Goal: Transaction & Acquisition: Book appointment/travel/reservation

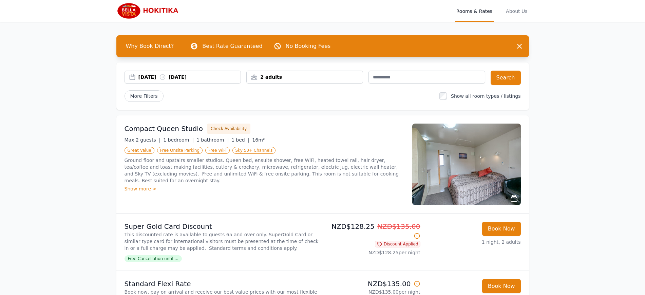
click at [138, 80] on div "[DATE] [DATE]" at bounding box center [189, 77] width 103 height 7
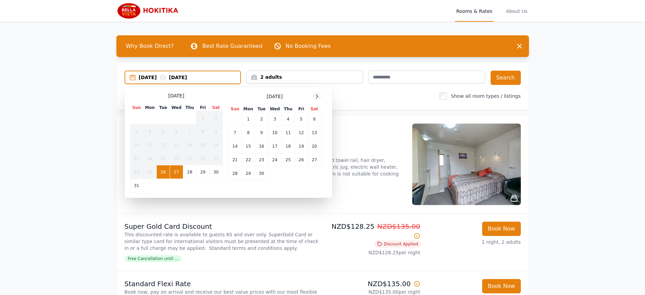
click at [314, 99] on icon at bounding box center [316, 96] width 5 height 5
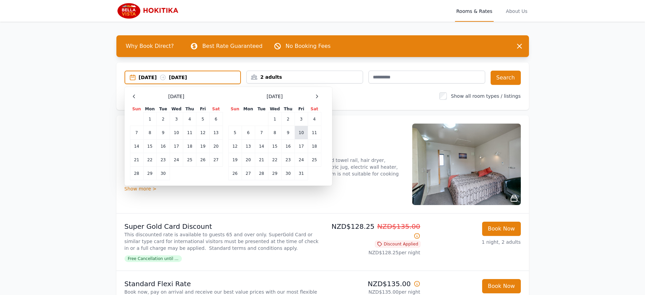
click at [295, 139] on td "10" at bounding box center [301, 133] width 13 height 14
drag, startPoint x: 231, startPoint y: 173, endPoint x: 242, endPoint y: 173, distance: 10.9
click at [242, 139] on tr "5 6 7 8 9 10 11" at bounding box center [274, 133] width 93 height 14
click at [295, 139] on td "10" at bounding box center [301, 133] width 13 height 14
click at [295, 102] on div "More Filters" at bounding box center [280, 96] width 310 height 12
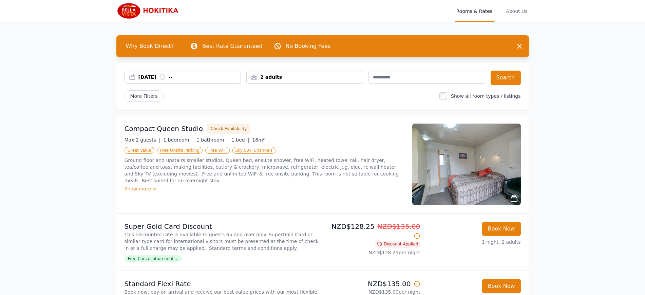
click at [138, 80] on div "10 Oct 2025 --" at bounding box center [189, 77] width 103 height 7
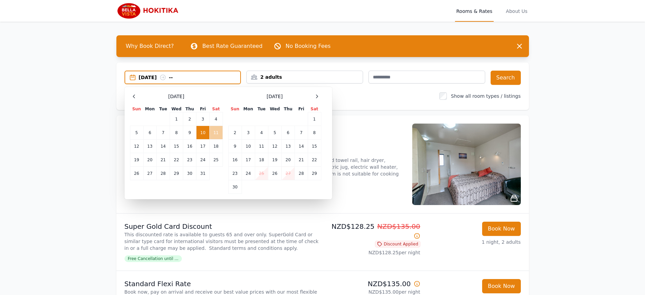
click at [209, 139] on td "11" at bounding box center [215, 133] width 13 height 14
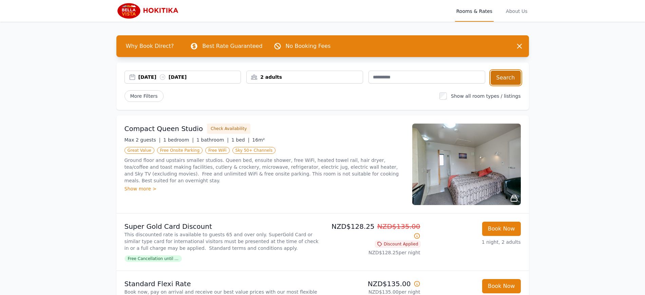
click at [521, 85] on button "Search" at bounding box center [506, 78] width 30 height 14
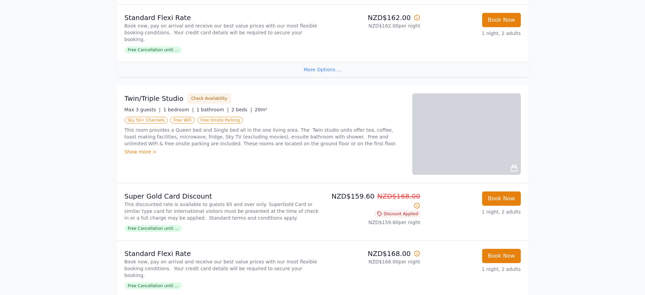
scroll to position [509, 0]
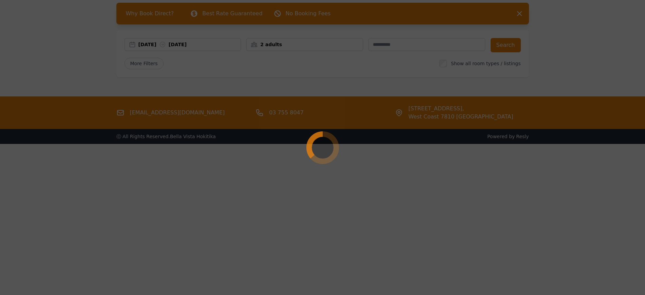
scroll to position [45, 0]
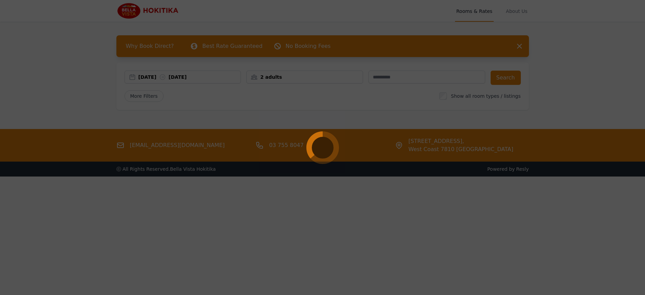
select select "**"
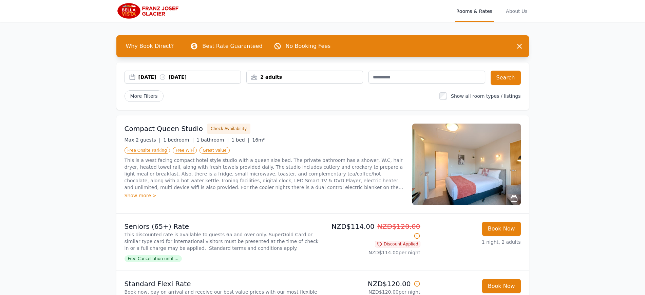
click at [138, 80] on div "[DATE] [DATE]" at bounding box center [189, 77] width 103 height 7
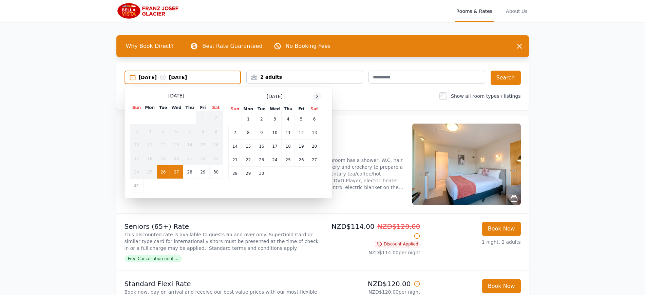
click at [314, 99] on icon at bounding box center [316, 96] width 5 height 5
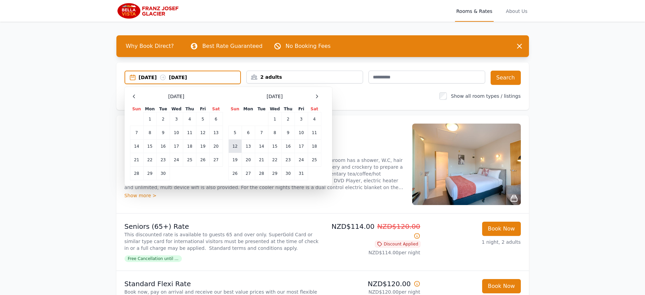
click at [228, 153] on td "12" at bounding box center [234, 146] width 13 height 14
click at [255, 153] on td "14" at bounding box center [261, 146] width 13 height 14
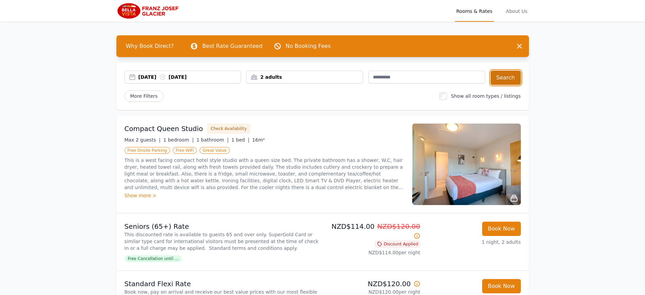
click at [521, 85] on button "Search" at bounding box center [506, 78] width 30 height 14
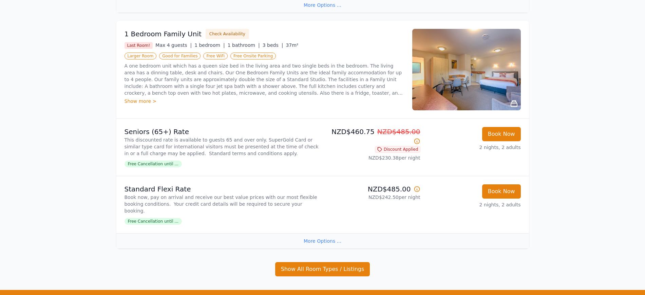
scroll to position [764, 0]
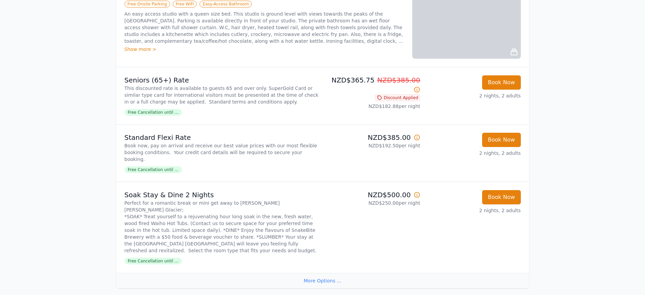
scroll to position [127, 0]
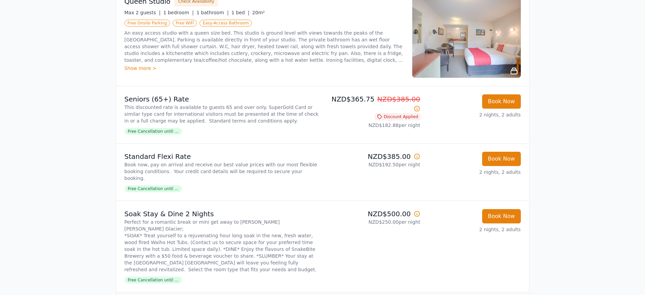
click at [521, 78] on img at bounding box center [466, 36] width 109 height 81
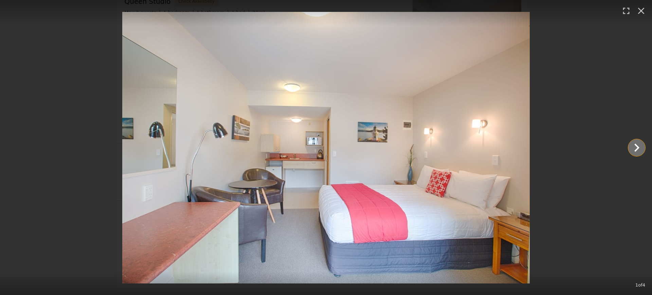
click at [635, 146] on icon "Show slide 2 of 4" at bounding box center [636, 147] width 16 height 16
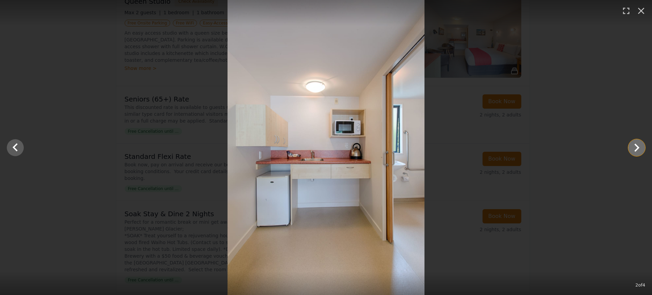
click at [635, 146] on icon "Show slide 3 of 4" at bounding box center [636, 147] width 16 height 16
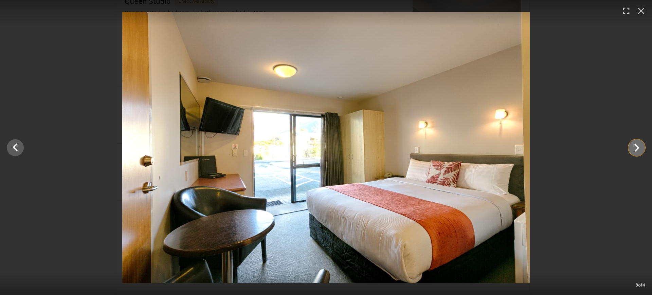
click at [635, 145] on icon "Show slide 4 of 4" at bounding box center [636, 148] width 5 height 8
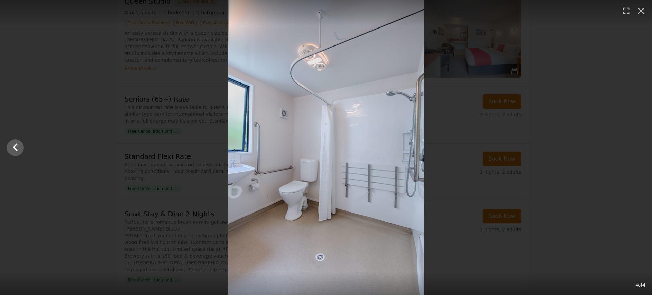
click at [634, 151] on div at bounding box center [326, 147] width 652 height 295
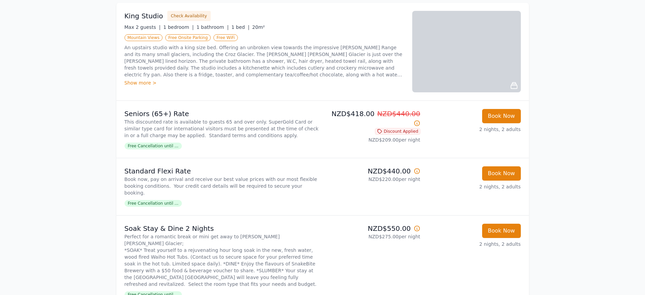
scroll to position [467, 0]
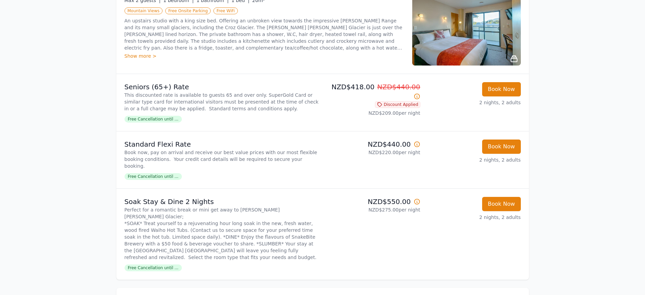
click at [521, 66] on img at bounding box center [466, 24] width 109 height 81
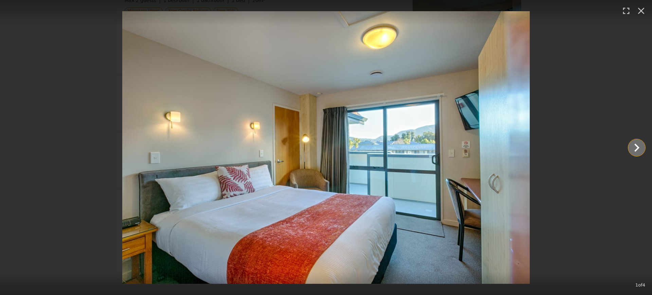
click at [633, 146] on icon "Show slide 2 of 4" at bounding box center [636, 147] width 16 height 16
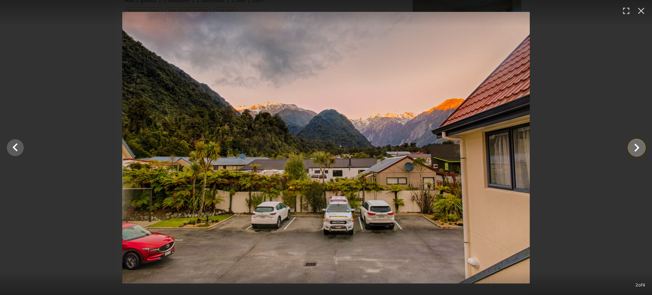
click at [634, 146] on icon "Show slide 3 of 4" at bounding box center [636, 147] width 16 height 16
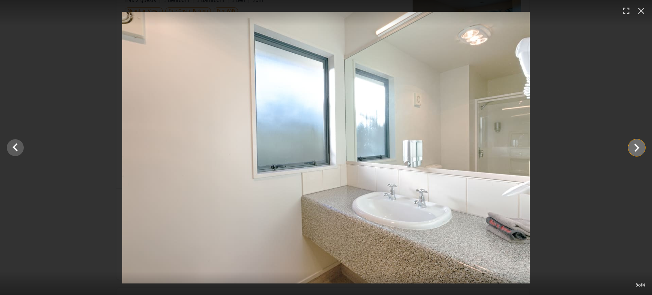
click at [634, 146] on icon "Show slide 4 of 4" at bounding box center [636, 147] width 16 height 16
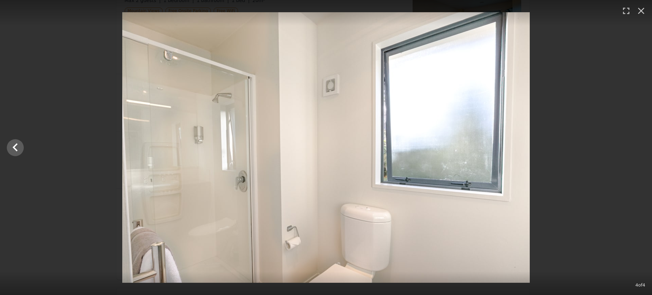
click at [634, 146] on div at bounding box center [326, 147] width 652 height 271
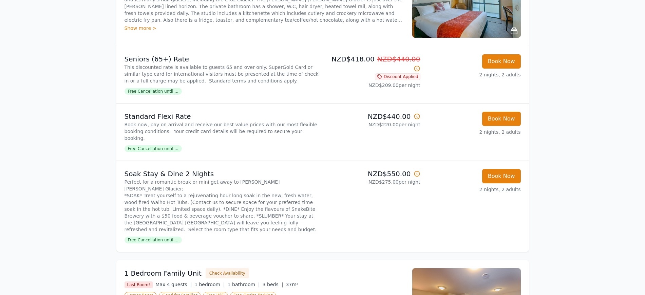
scroll to position [509, 0]
